Goal: Task Accomplishment & Management: Manage account settings

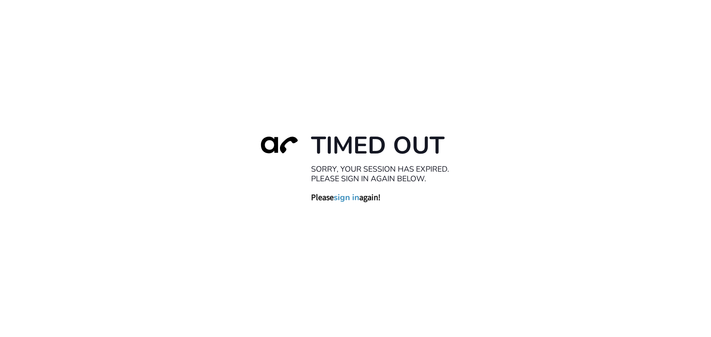
click at [347, 199] on link "sign in" at bounding box center [347, 197] width 26 height 10
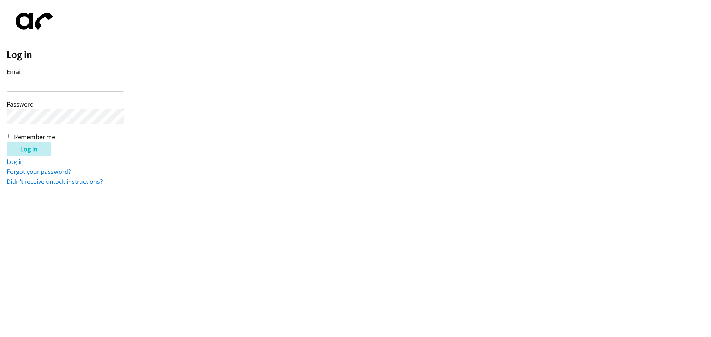
click at [35, 80] on input "Email" at bounding box center [65, 84] width 117 height 15
type input "ecox@lendingpoint.com"
click at [7, 142] on input "Log in" at bounding box center [29, 149] width 44 height 15
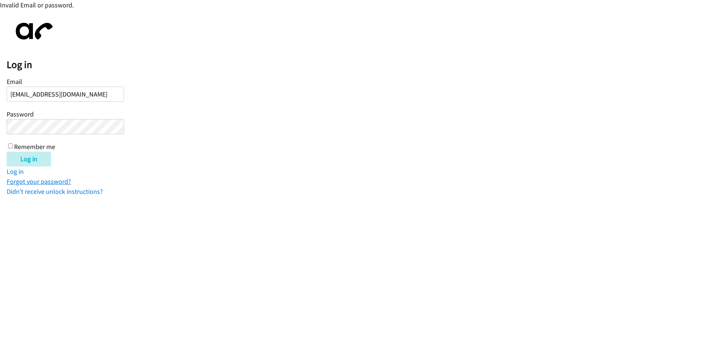
click at [31, 184] on link "Forgot your password?" at bounding box center [39, 181] width 64 height 9
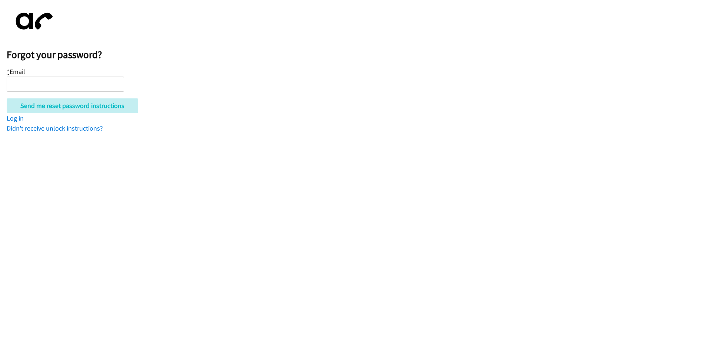
click at [30, 82] on input "* Email" at bounding box center [65, 84] width 117 height 15
type input "[EMAIL_ADDRESS][DOMAIN_NAME]"
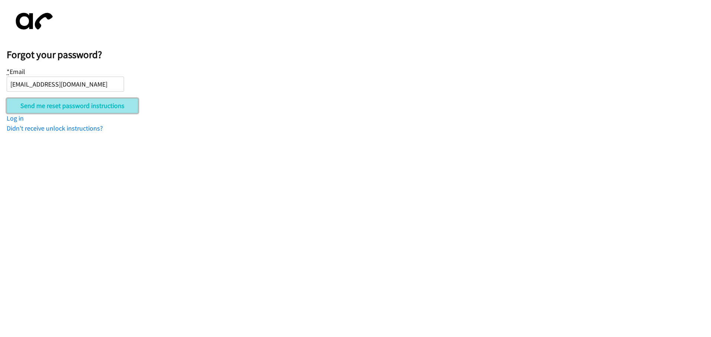
click at [43, 105] on input "Send me reset password instructions" at bounding box center [73, 106] width 132 height 15
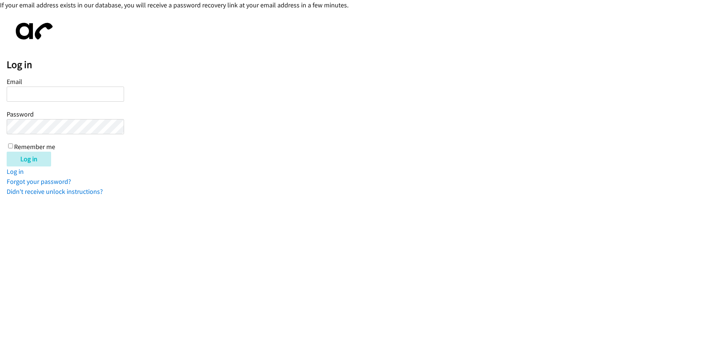
click at [37, 91] on input "Email" at bounding box center [65, 94] width 117 height 15
type input "ecox@lendingpoint.com"
click at [35, 162] on input "Log in" at bounding box center [29, 159] width 44 height 15
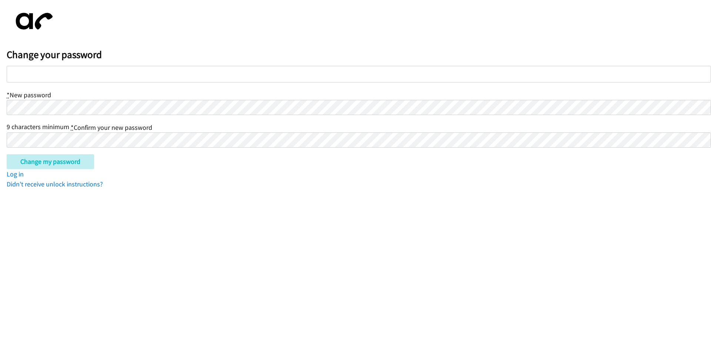
click at [0, 100] on html "Change your password * New password 9 characters minimum * Confirm your new pas…" at bounding box center [355, 94] width 711 height 189
click at [27, 163] on input "Change my password" at bounding box center [50, 161] width 87 height 15
